Goal: Check status: Check status

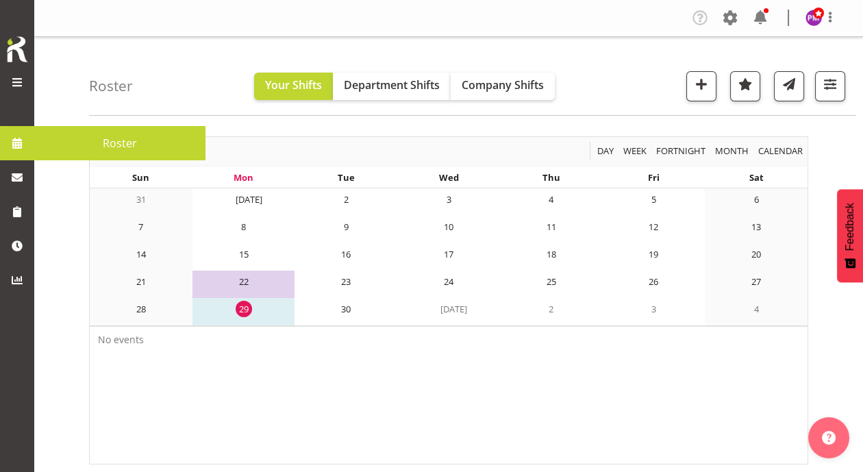
click at [16, 150] on span at bounding box center [17, 143] width 21 height 21
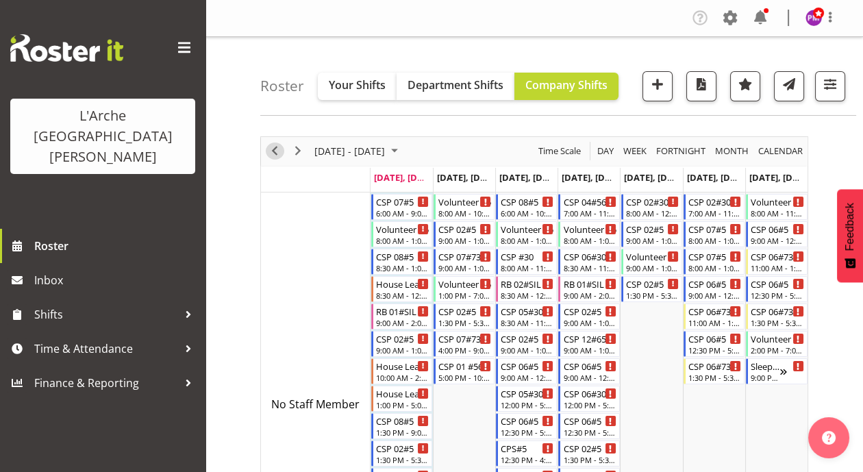
click at [267, 147] on span "Previous" at bounding box center [275, 151] width 16 height 17
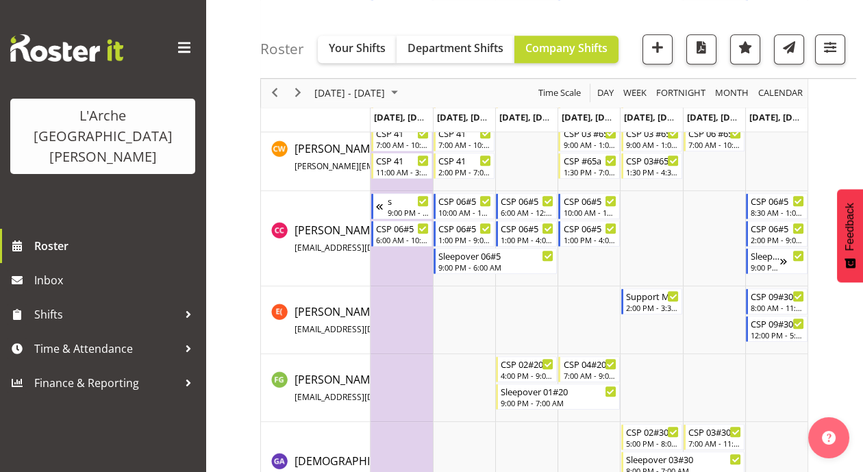
scroll to position [1368, 0]
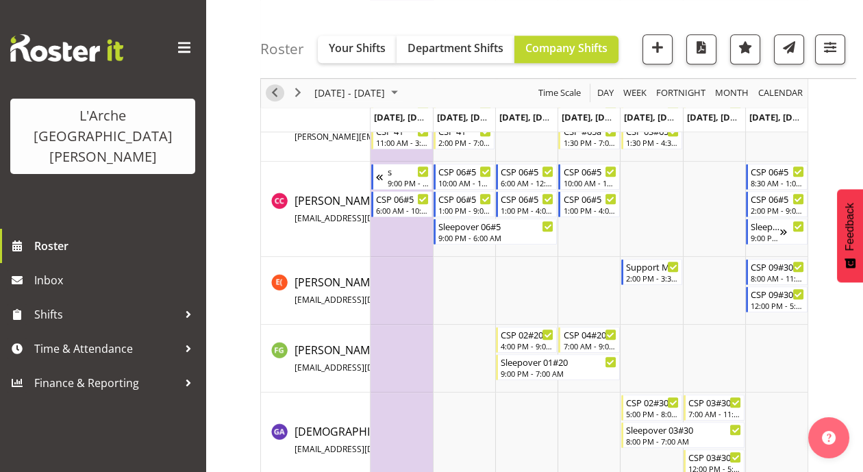
click at [271, 97] on span "Previous" at bounding box center [275, 93] width 16 height 17
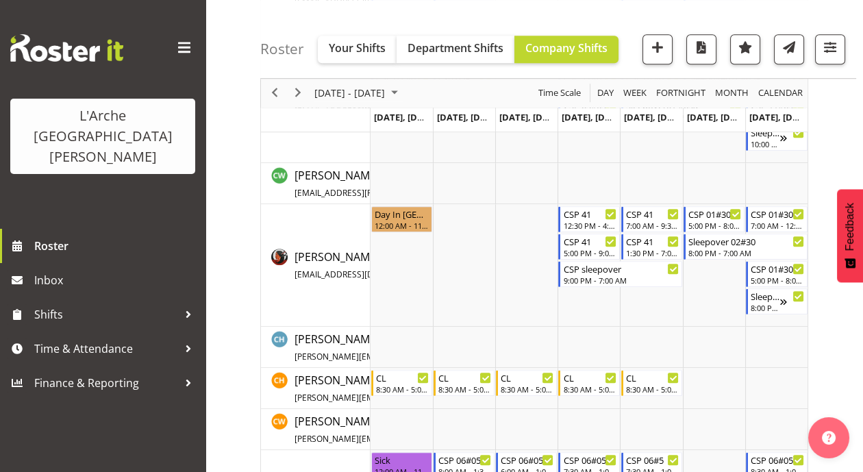
scroll to position [1321, 0]
